Goal: Find specific page/section: Find specific page/section

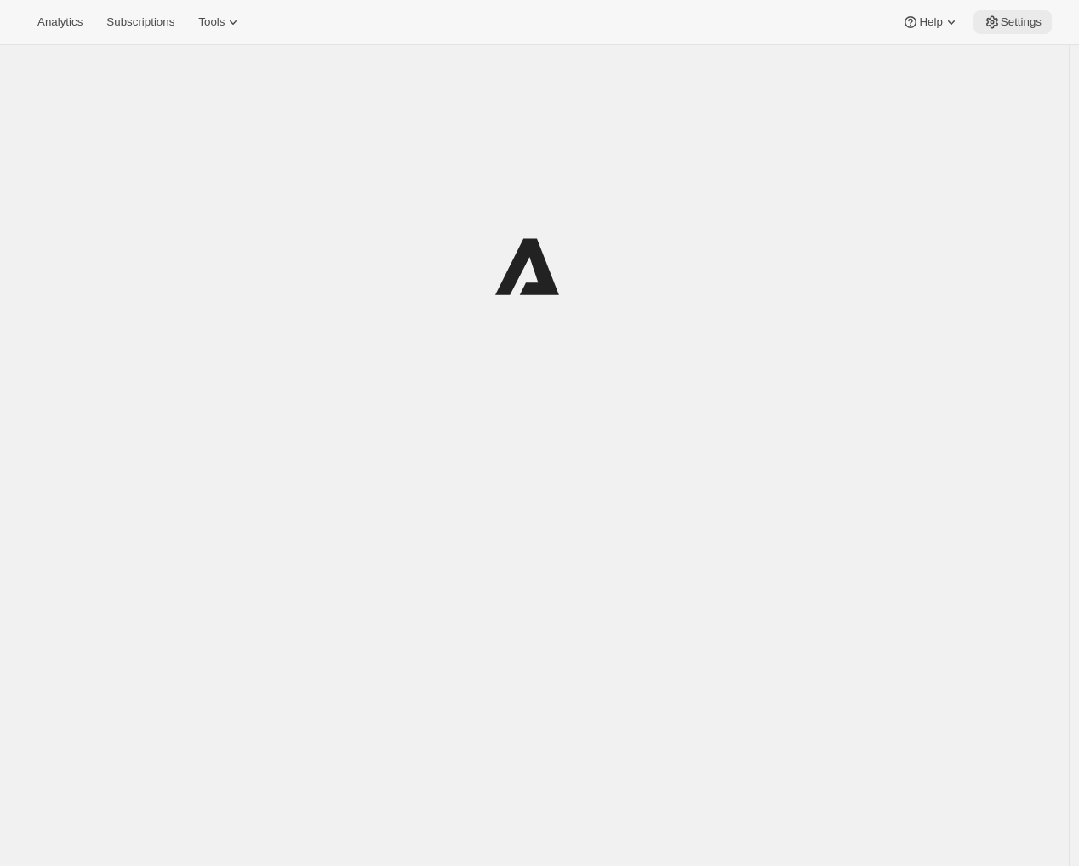
click at [1008, 13] on button "Settings" at bounding box center [1013, 22] width 78 height 24
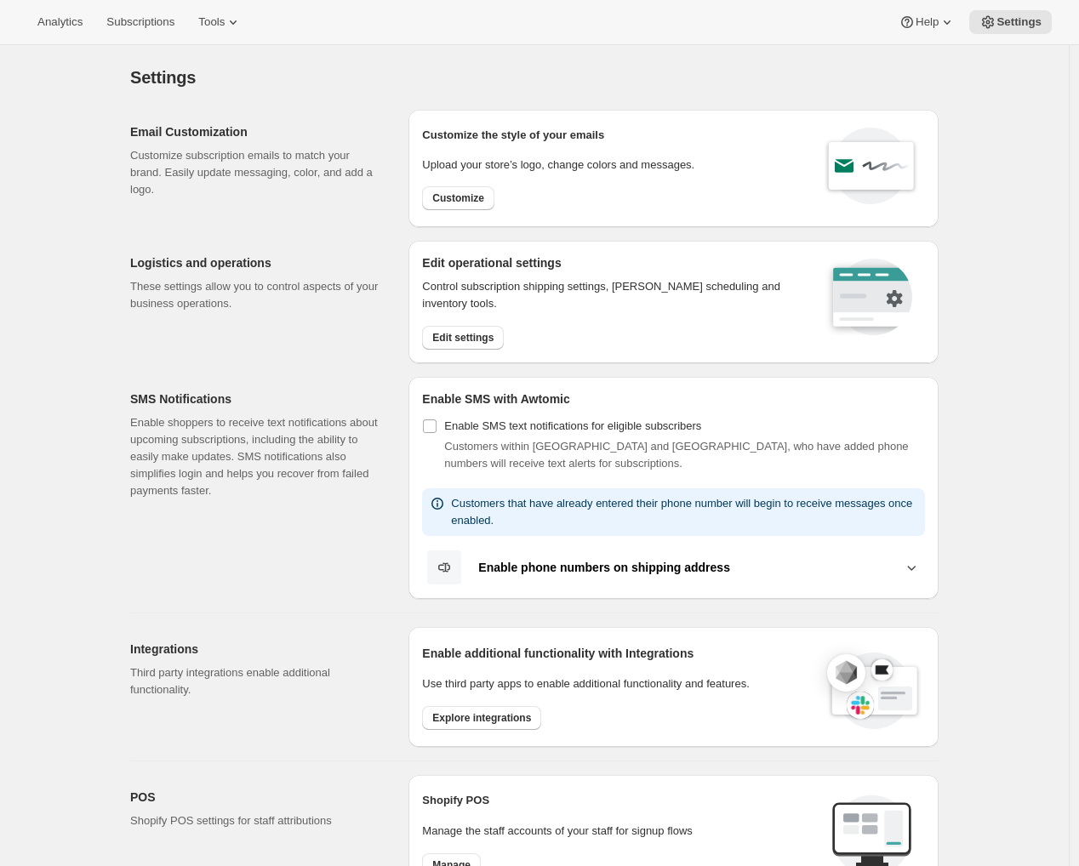
scroll to position [220, 0]
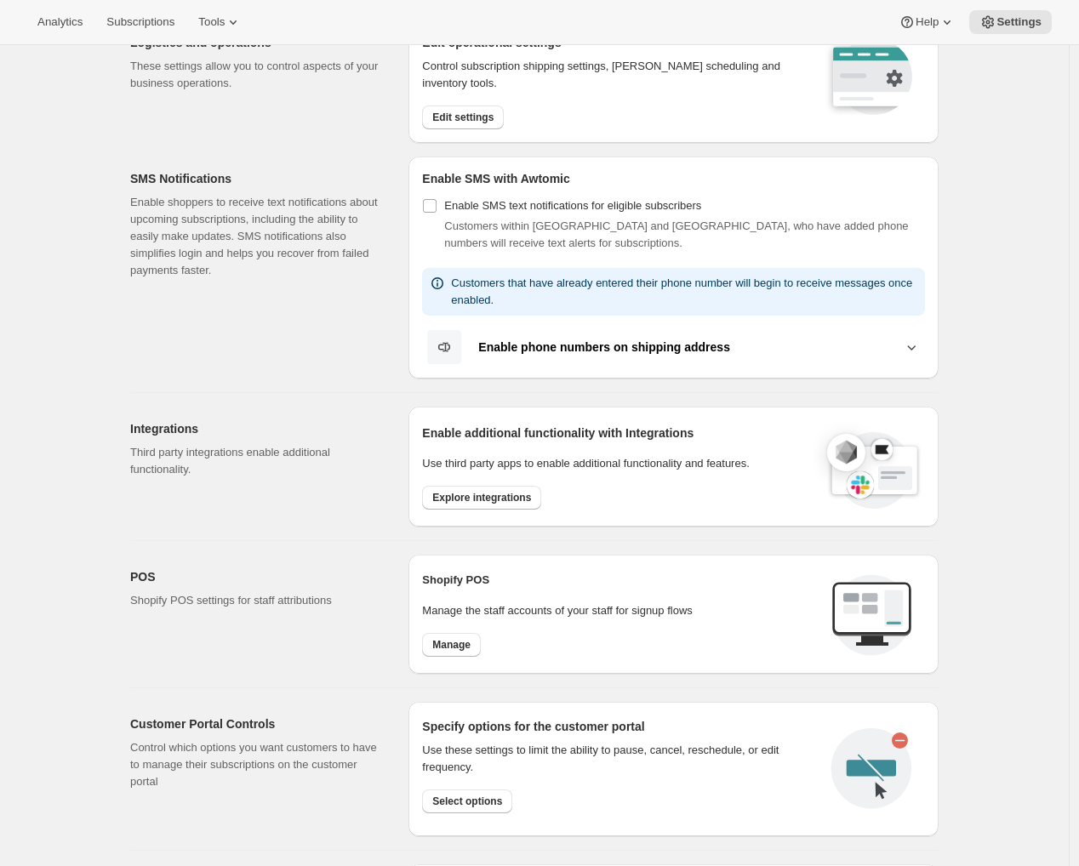
click at [489, 639] on div "Manage" at bounding box center [620, 645] width 396 height 24
click at [440, 647] on span "Manage" at bounding box center [451, 645] width 38 height 14
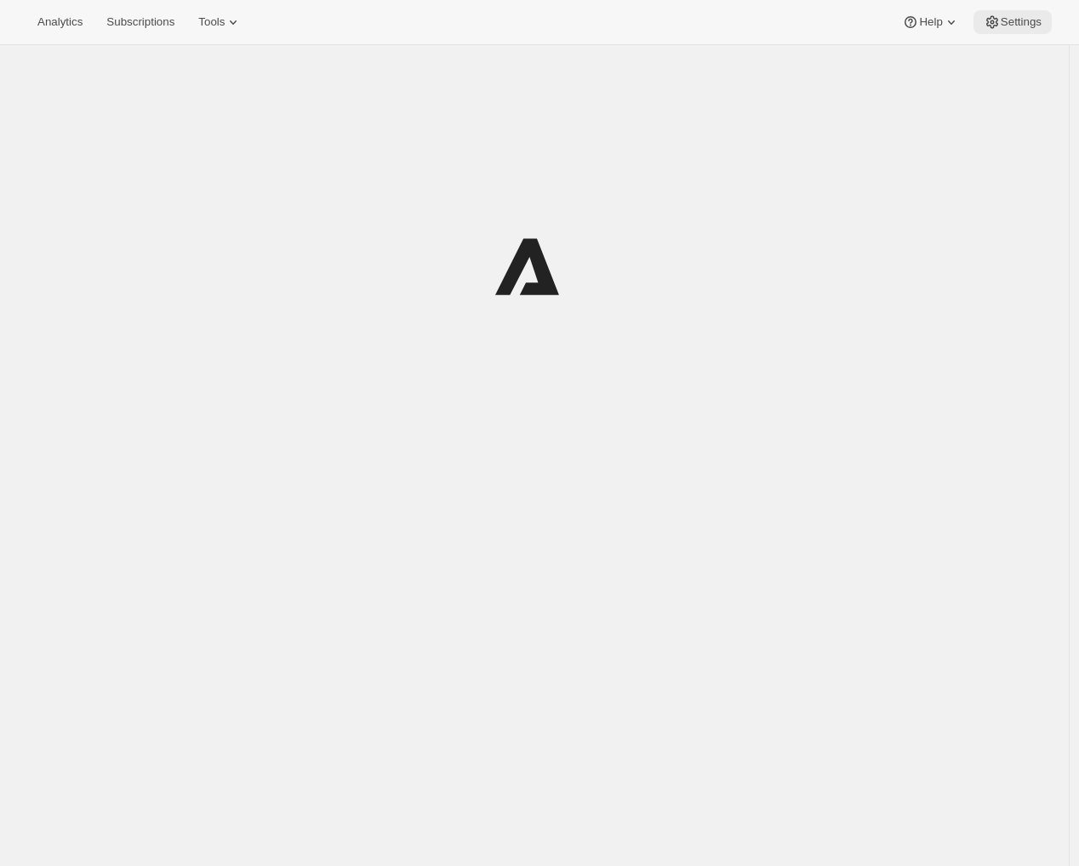
click at [1017, 25] on span "Settings" at bounding box center [1021, 22] width 41 height 14
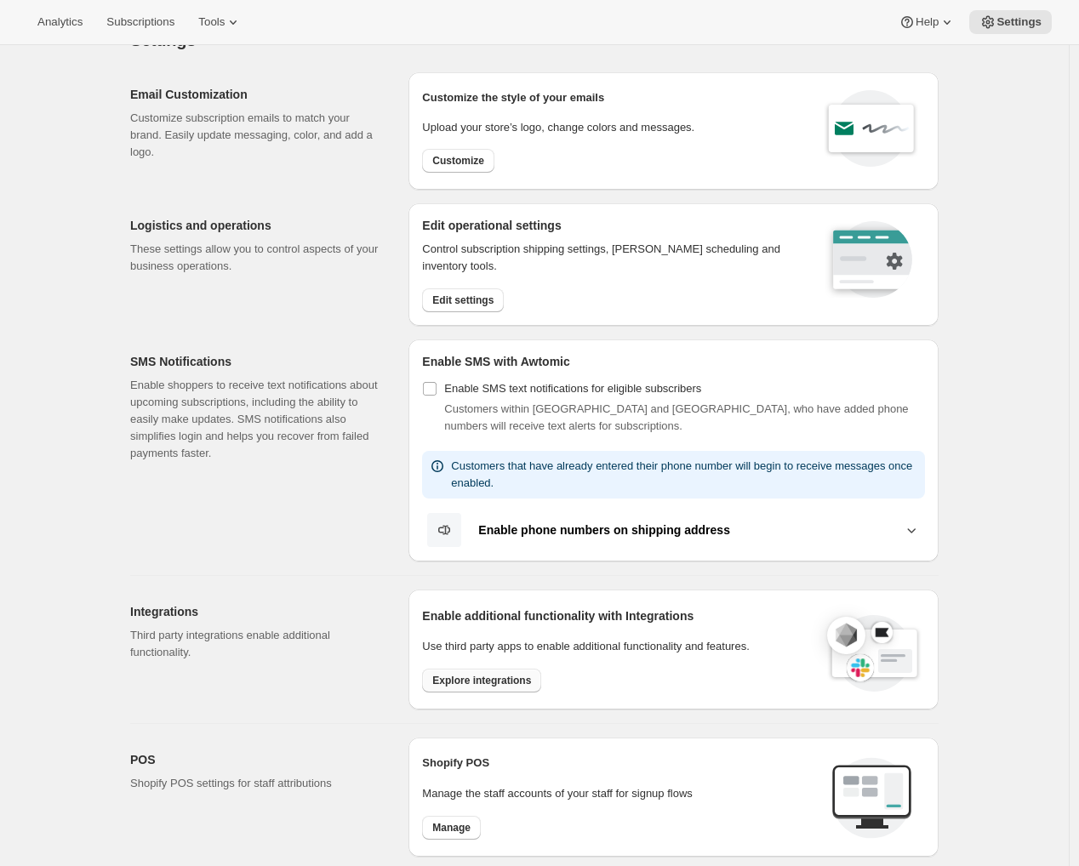
scroll to position [300, 0]
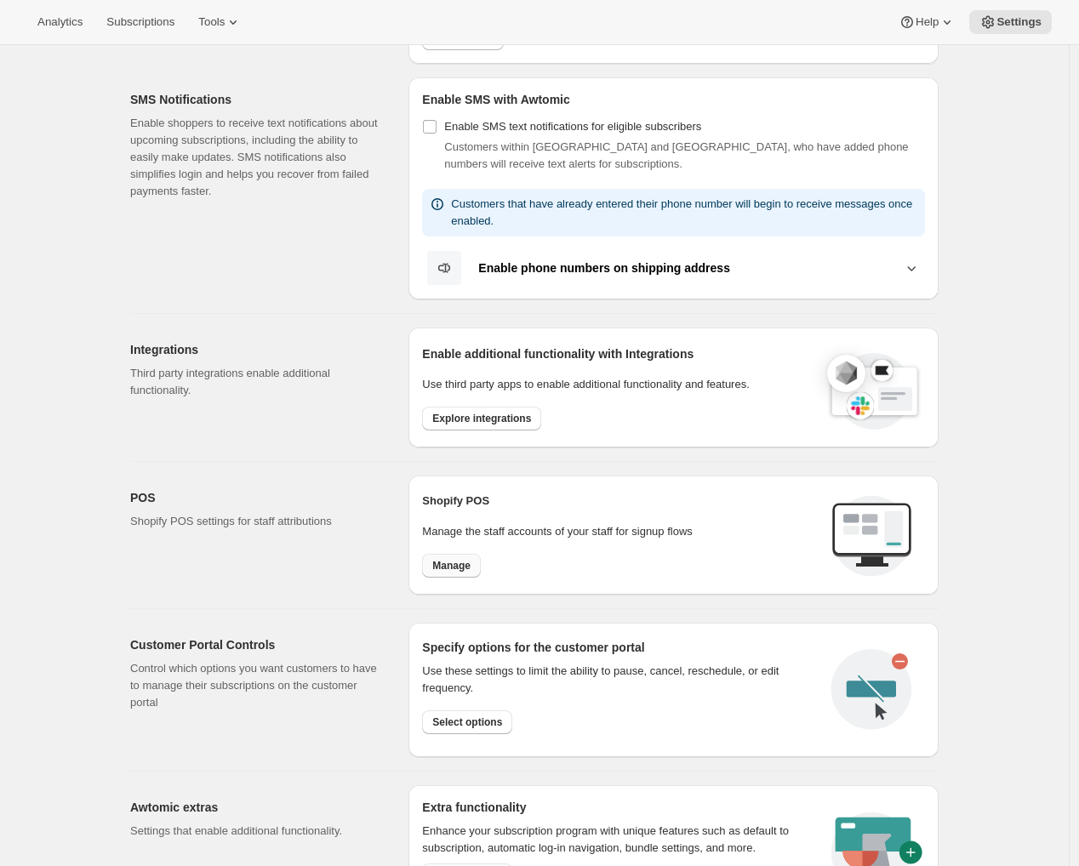
click at [454, 569] on span "Manage" at bounding box center [451, 566] width 38 height 14
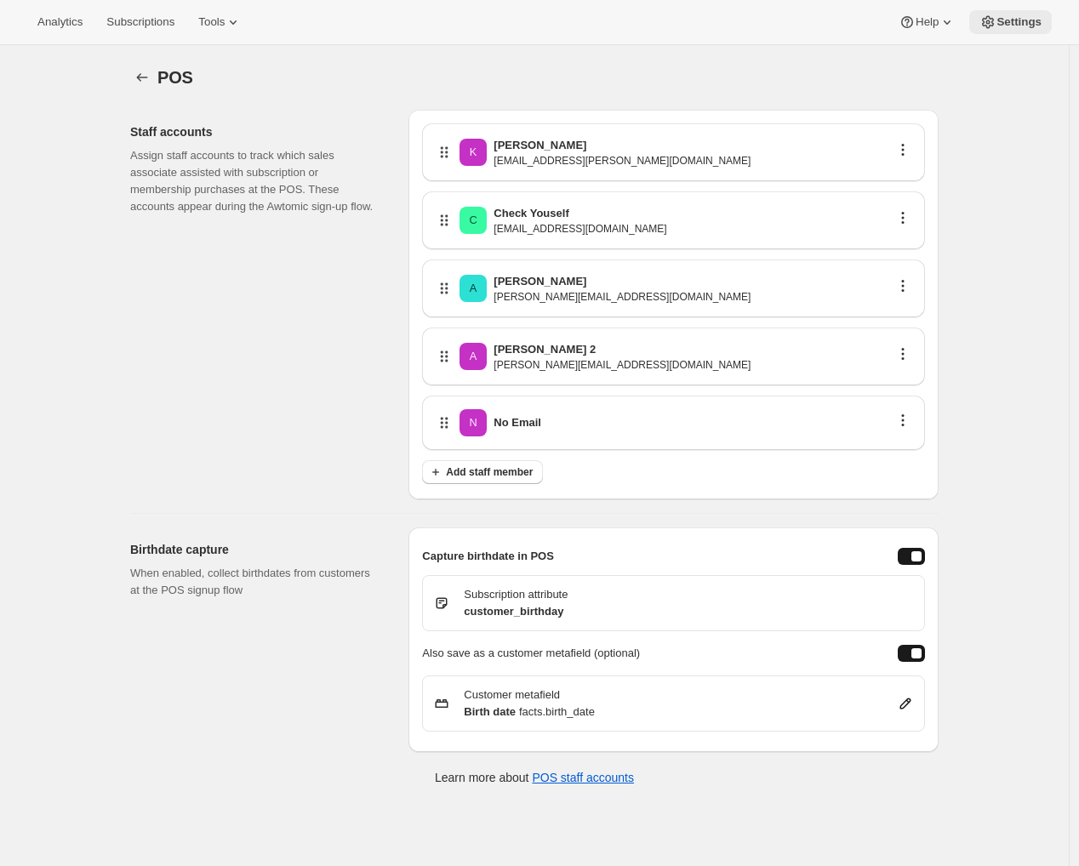
click at [1026, 19] on span "Settings" at bounding box center [1019, 22] width 45 height 14
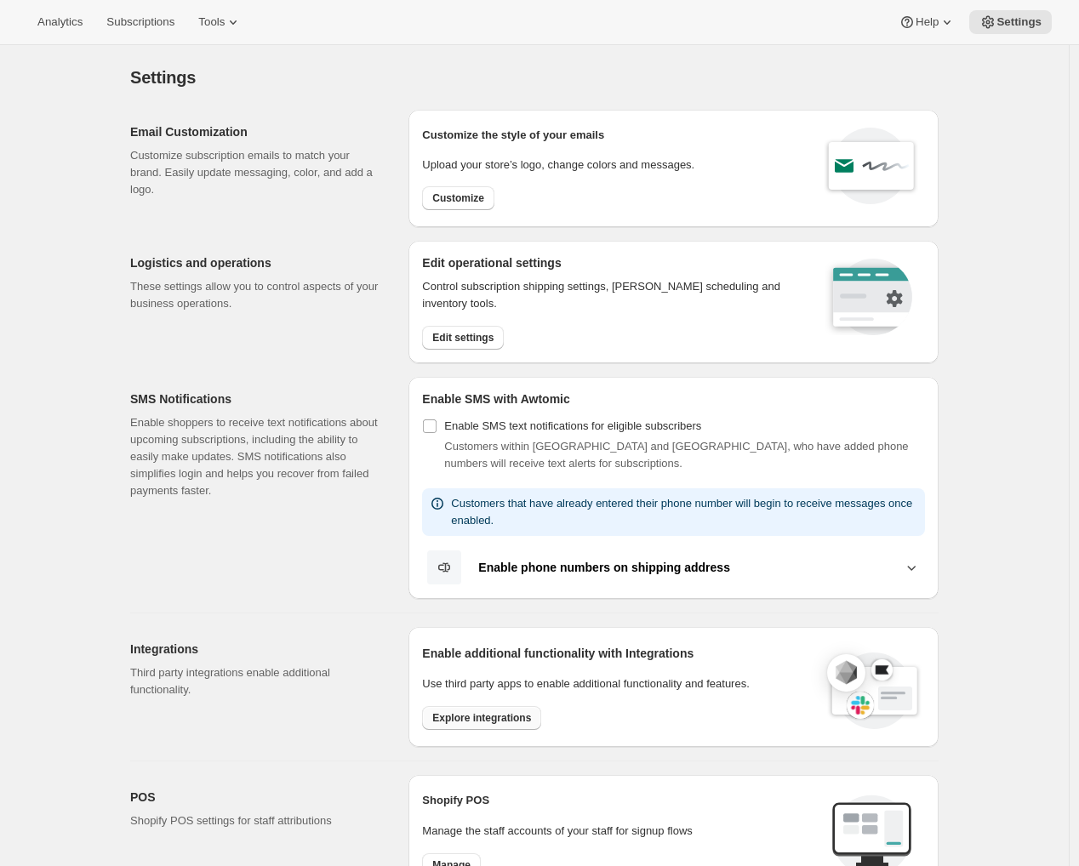
click at [496, 713] on span "Explore integrations" at bounding box center [481, 719] width 99 height 14
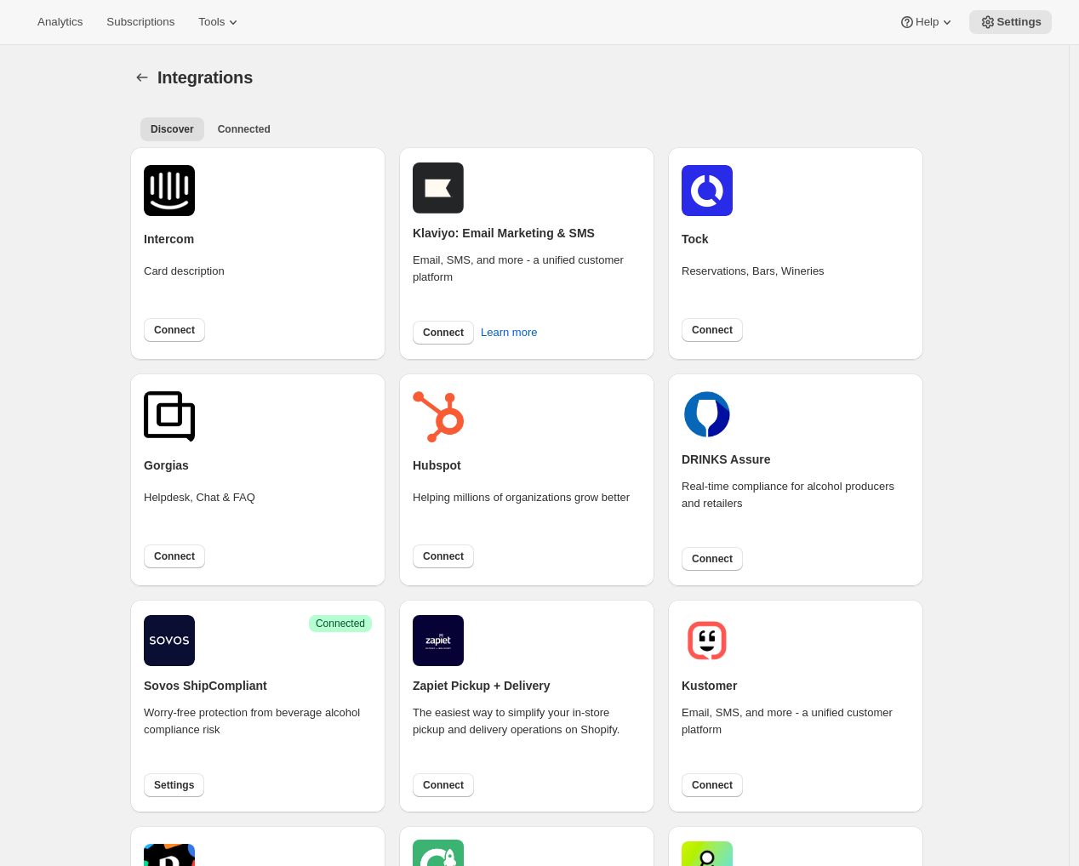
scroll to position [174, 0]
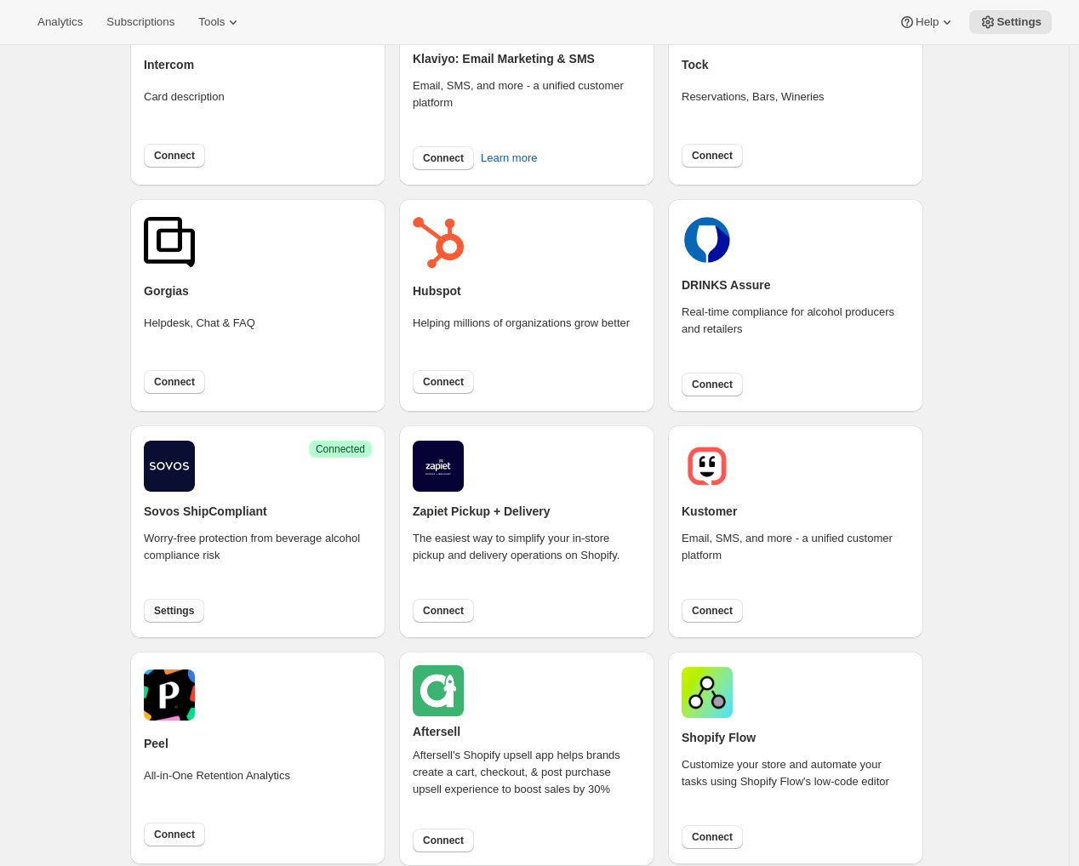
click at [185, 615] on span "Settings" at bounding box center [174, 611] width 40 height 14
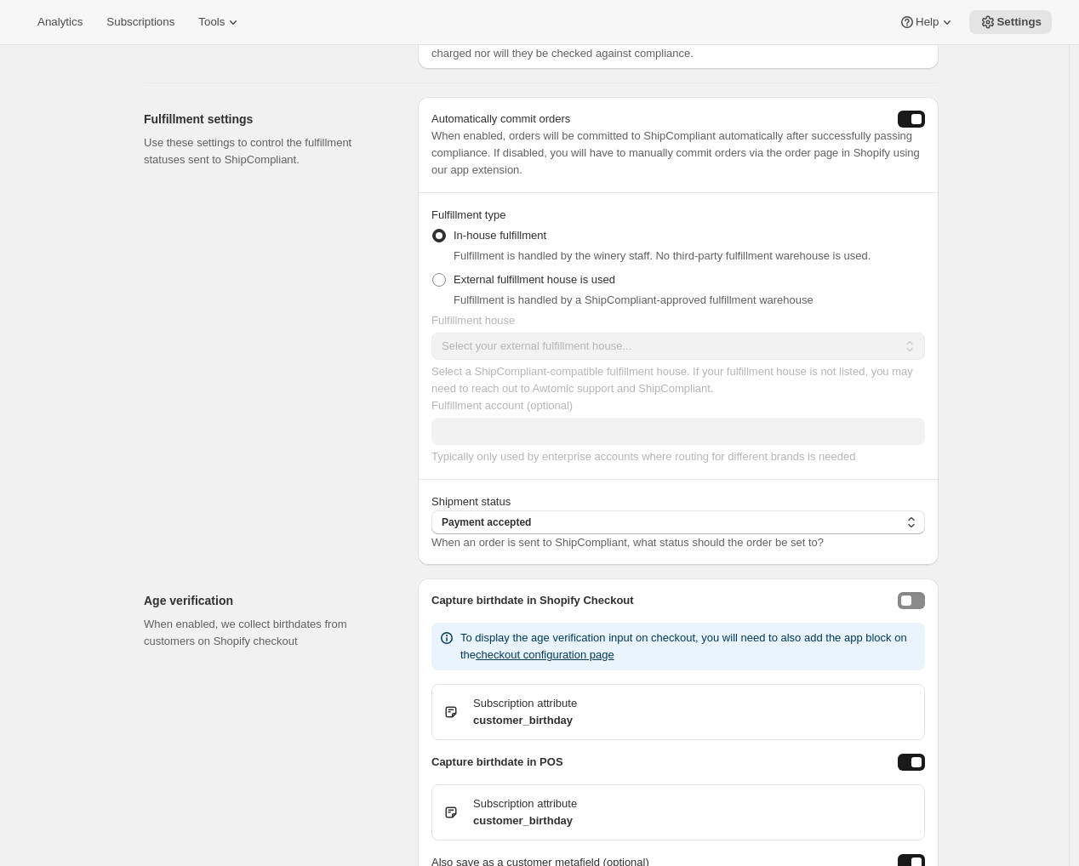
scroll to position [1149, 0]
